Goal: Task Accomplishment & Management: Use online tool/utility

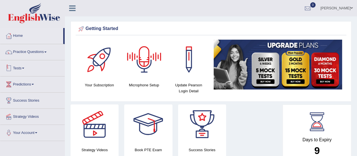
click at [20, 69] on link "Tests" at bounding box center [32, 67] width 64 height 14
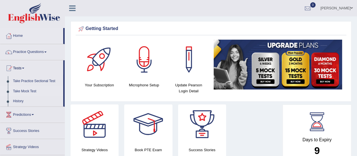
click at [22, 90] on link "Take Mock Test" at bounding box center [36, 91] width 53 height 10
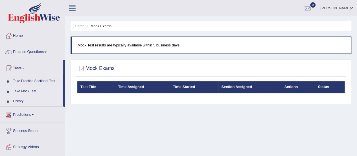
click at [17, 98] on link "History" at bounding box center [36, 101] width 53 height 10
